Goal: Task Accomplishment & Management: Manage account settings

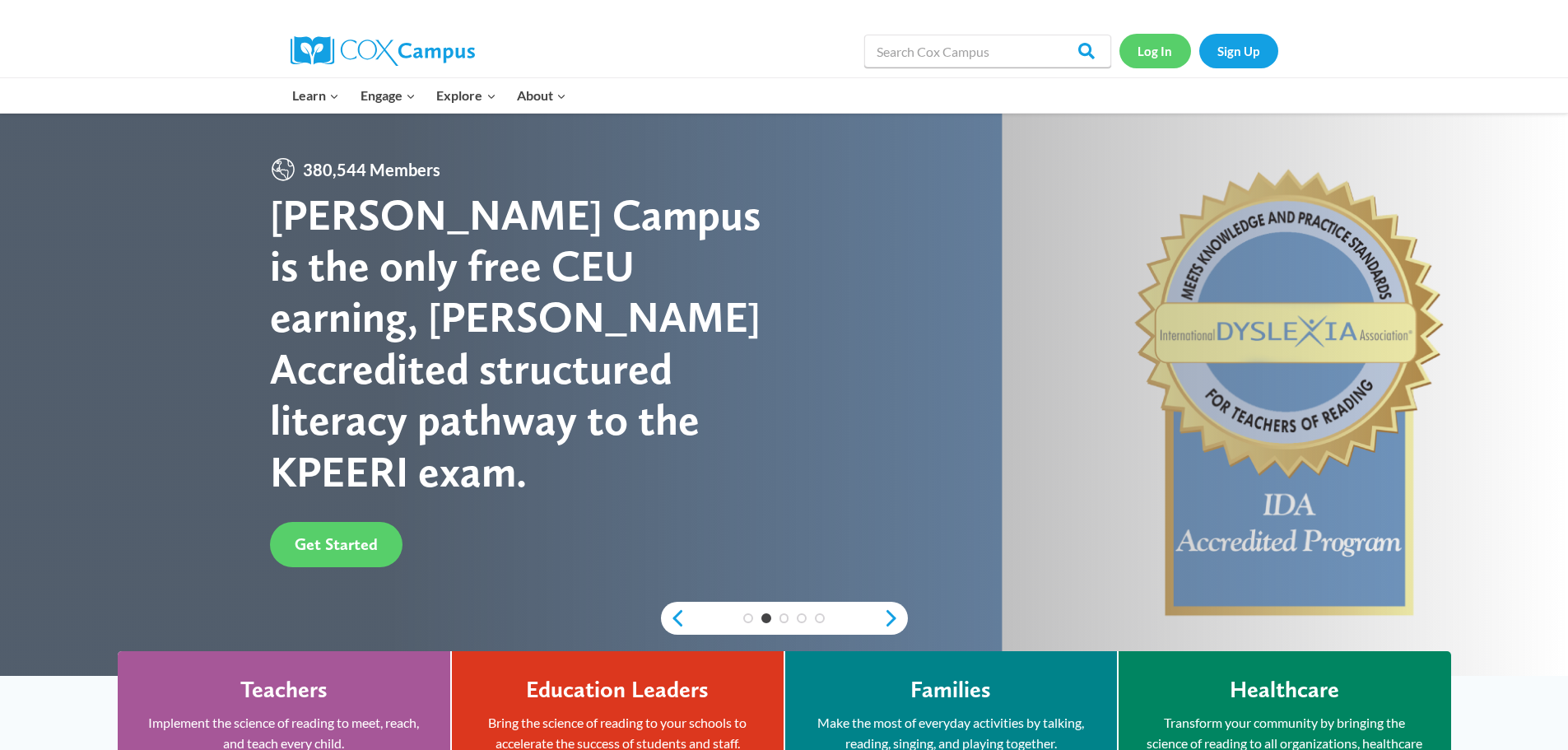
click at [1149, 49] on link "Log In" at bounding box center [1154, 51] width 72 height 34
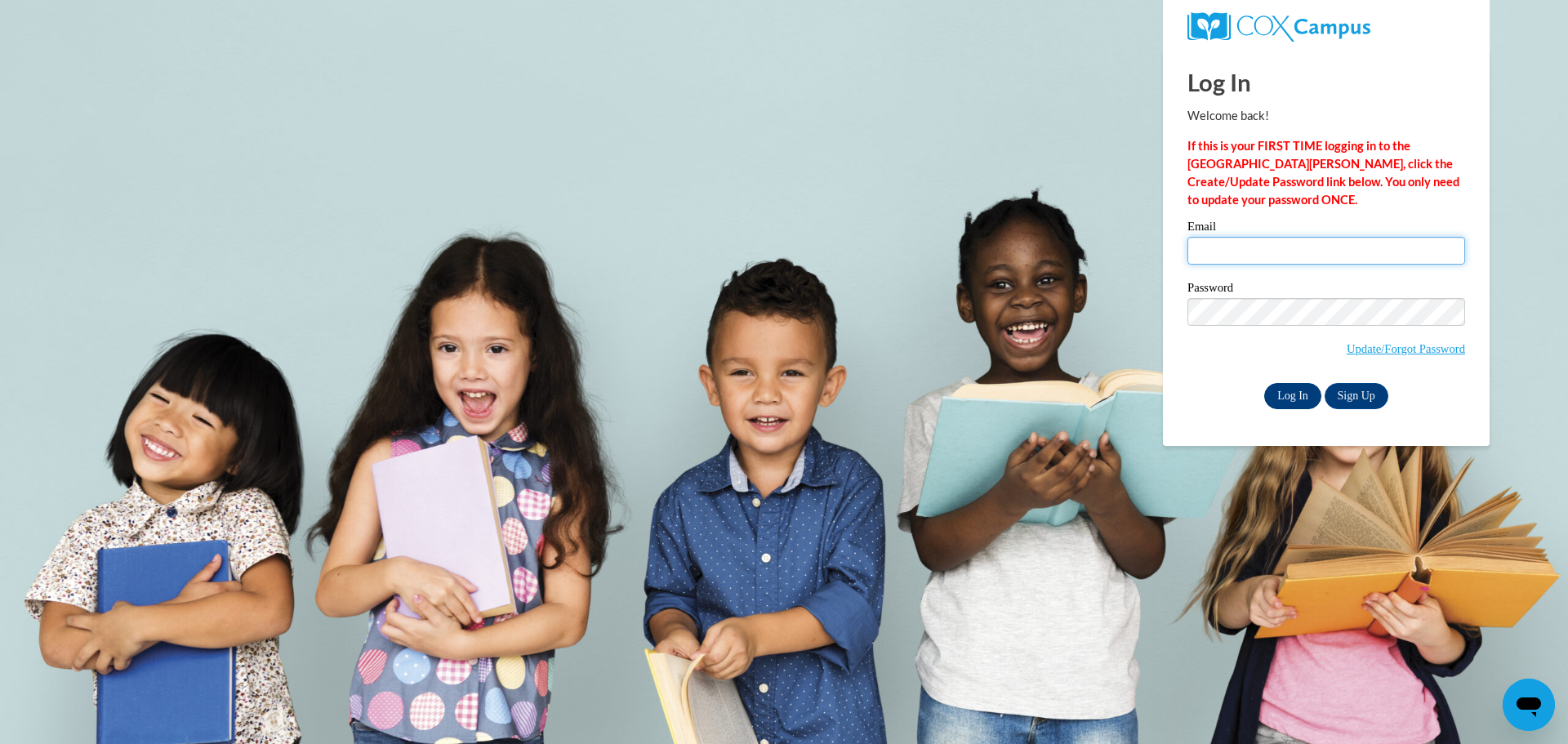
type input "[PERSON_NAME][EMAIL_ADDRESS][PERSON_NAME][DOMAIN_NAME][US_STATE]"
click at [1272, 398] on input "Log In" at bounding box center [1293, 395] width 57 height 26
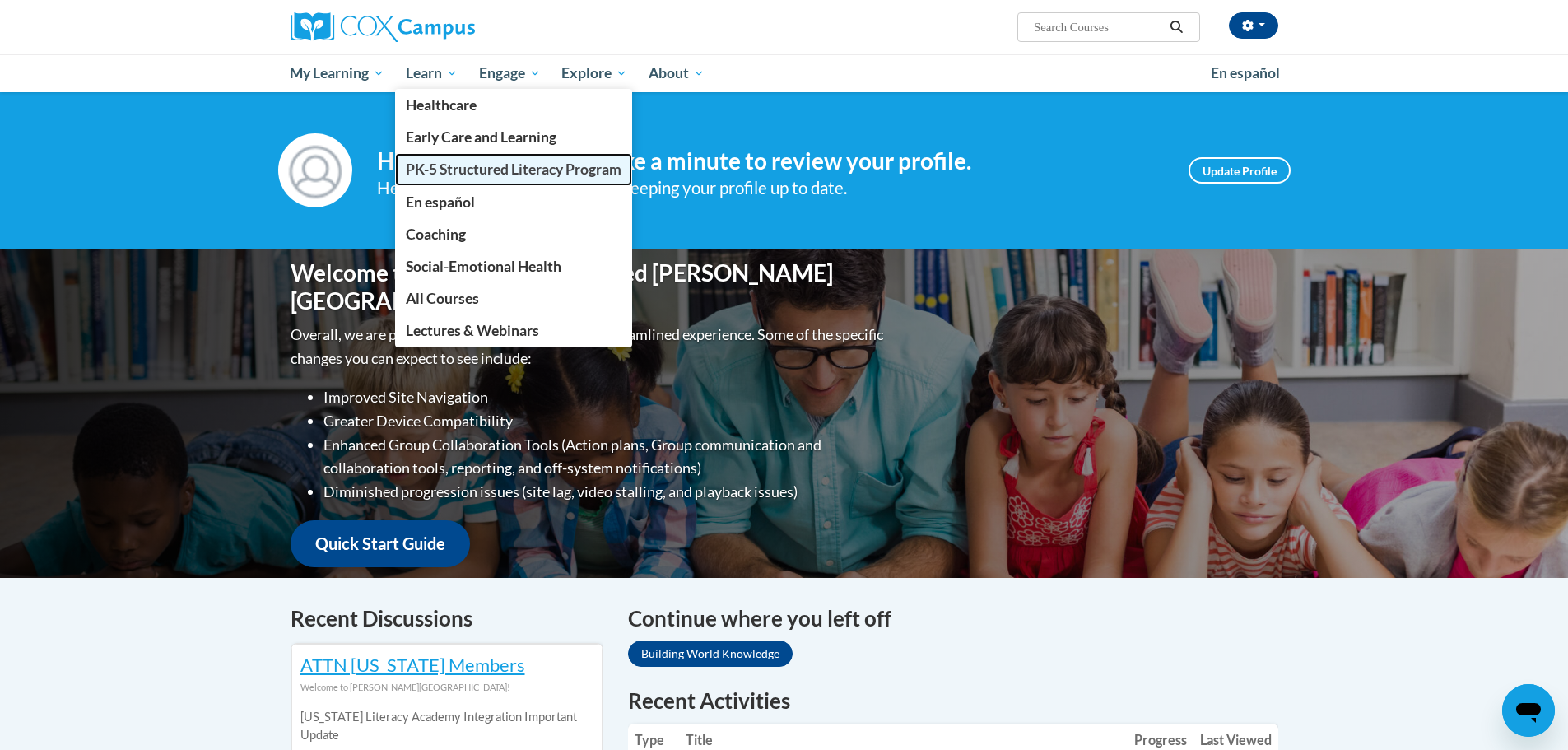
click at [464, 171] on span "PK-5 Structured Literacy Program" at bounding box center [514, 169] width 216 height 17
